Goal: Navigation & Orientation: Find specific page/section

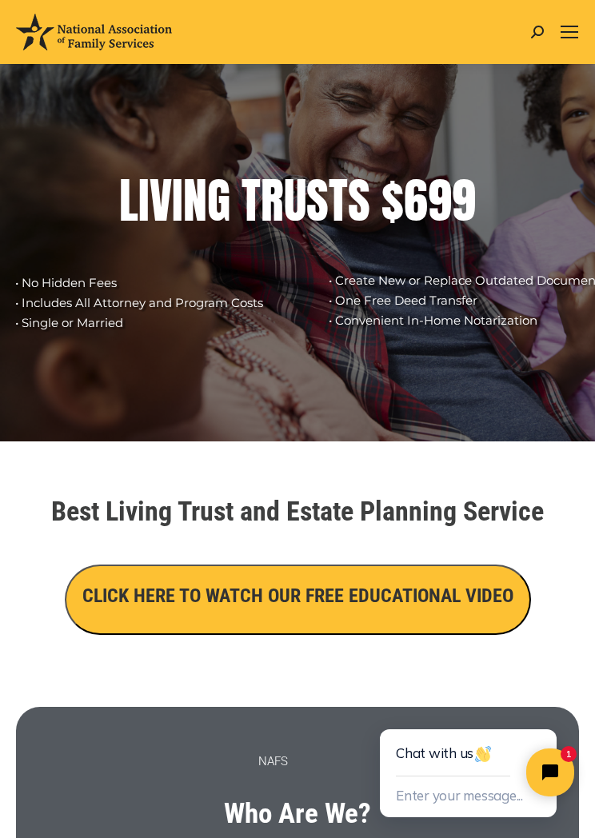
click at [576, 27] on span "Mobile menu icon" at bounding box center [570, 27] width 18 height 2
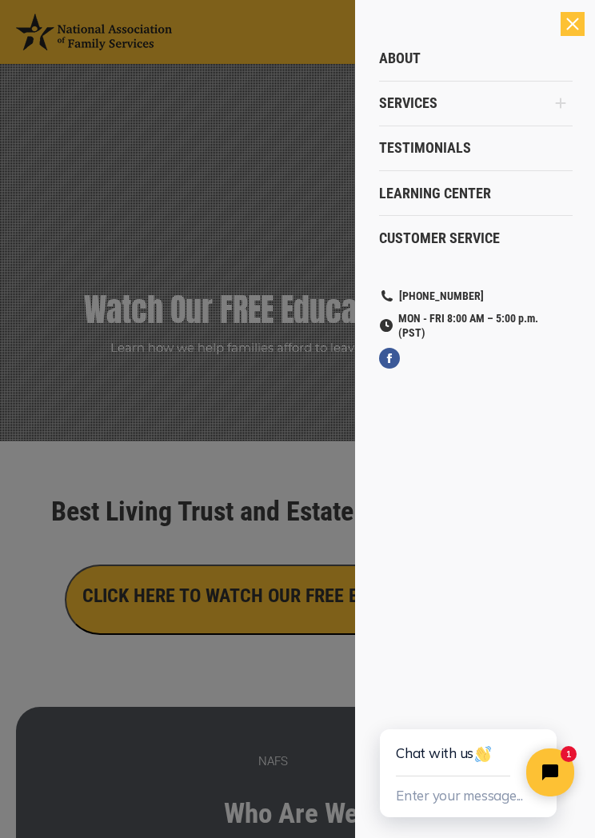
click at [494, 181] on link "Learning Center" at bounding box center [476, 193] width 194 height 45
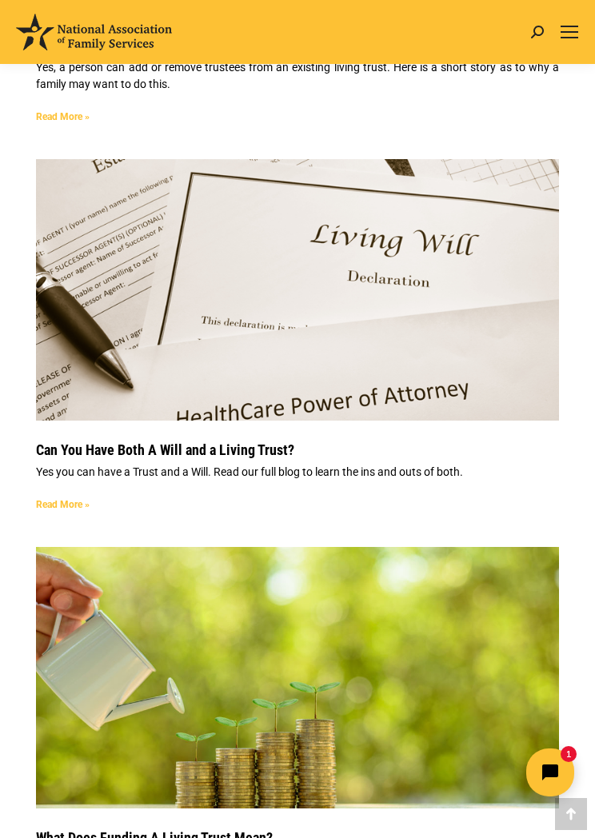
scroll to position [9715, 0]
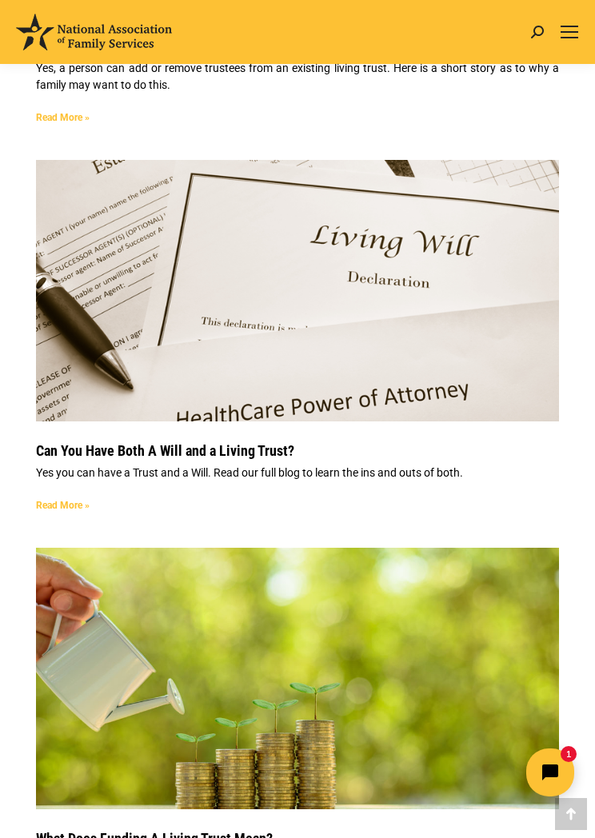
click at [562, 35] on div "Mobile menu icon" at bounding box center [570, 32] width 18 height 13
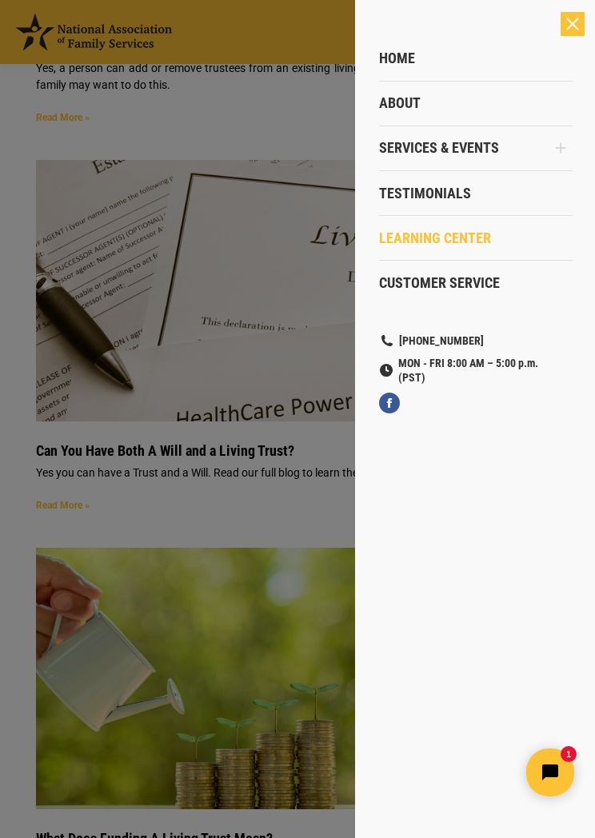
click at [466, 154] on span "Services & Events" at bounding box center [439, 148] width 120 height 18
click at [483, 158] on link "Services & Events" at bounding box center [464, 148] width 170 height 45
click at [494, 141] on span "Services & Events" at bounding box center [439, 148] width 120 height 18
click at [493, 141] on span "Services & Events" at bounding box center [439, 148] width 120 height 18
click at [498, 149] on span "Services & Events" at bounding box center [439, 148] width 120 height 18
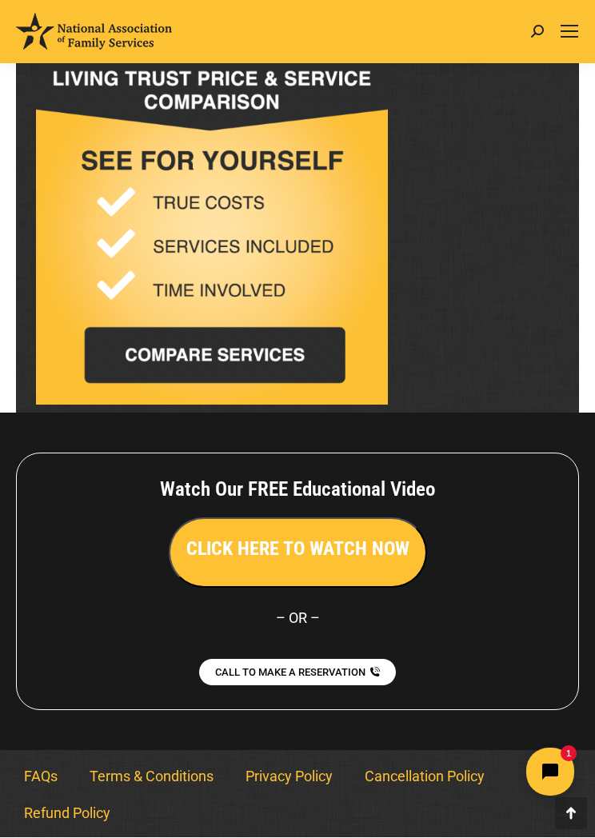
click at [576, 26] on div "Mobile menu icon" at bounding box center [570, 32] width 18 height 13
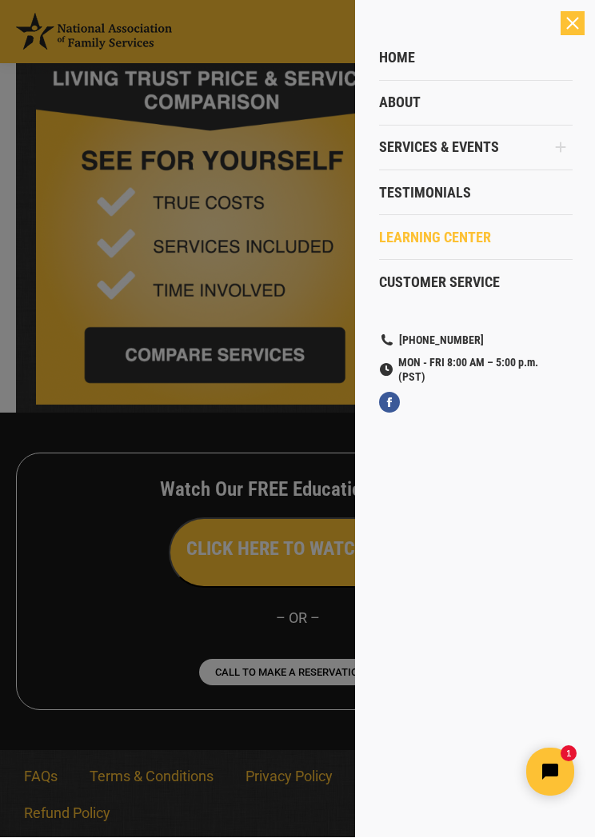
click at [474, 144] on span "Services & Events" at bounding box center [439, 148] width 120 height 18
click at [454, 152] on span "Services & Events" at bounding box center [439, 148] width 120 height 18
click at [496, 150] on span "Services & Events" at bounding box center [439, 148] width 120 height 18
click at [511, 146] on link "Services & Events" at bounding box center [464, 148] width 170 height 45
click at [519, 150] on link "Services & Events" at bounding box center [464, 148] width 170 height 45
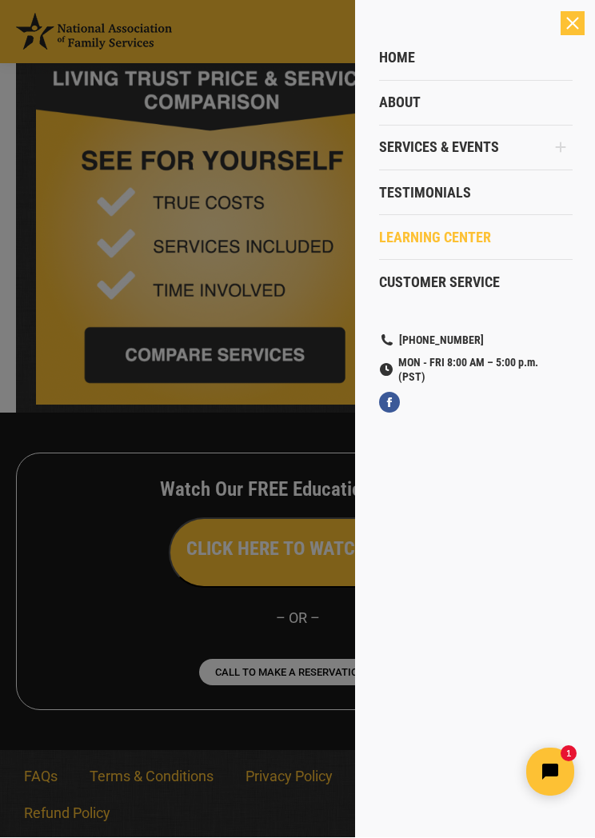
click at [480, 105] on link "About" at bounding box center [476, 103] width 194 height 45
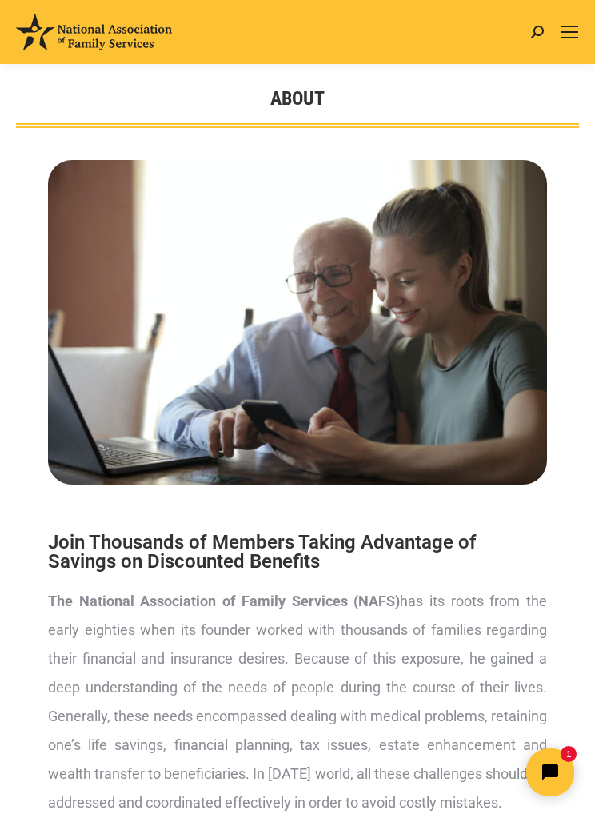
click at [582, 20] on div "MON - FRI 8:00 AM – 5:00 p.m. (PST) Search: Go! Search: Go!" at bounding box center [297, 32] width 595 height 64
click at [570, 37] on span "Mobile menu icon" at bounding box center [570, 38] width 18 height 2
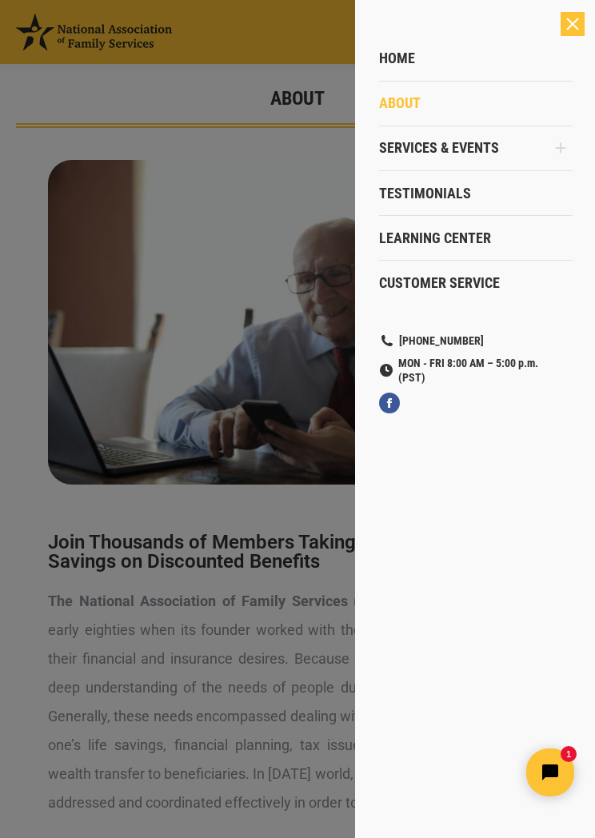
click at [486, 148] on span "Services & Events" at bounding box center [439, 148] width 120 height 18
click at [490, 151] on span "Services & Events" at bounding box center [439, 148] width 120 height 18
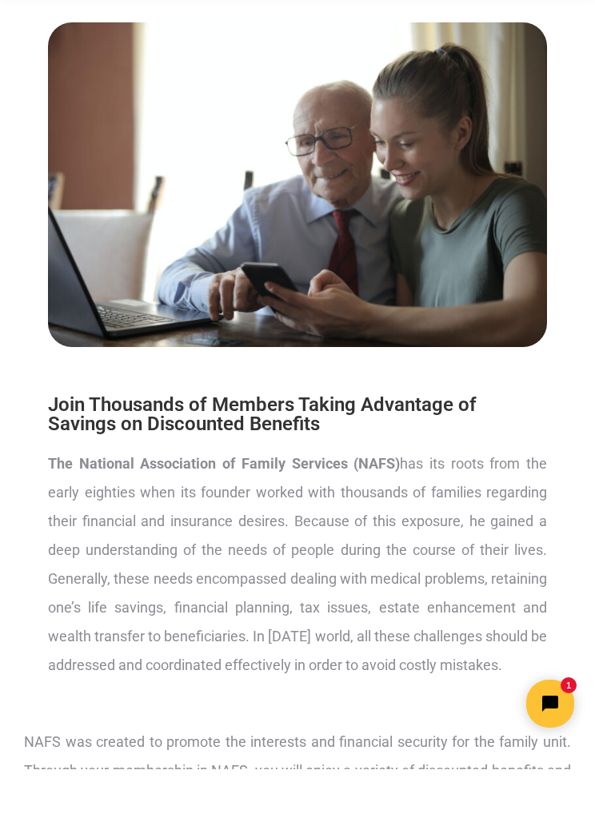
scroll to position [69, 0]
